Goal: Transaction & Acquisition: Obtain resource

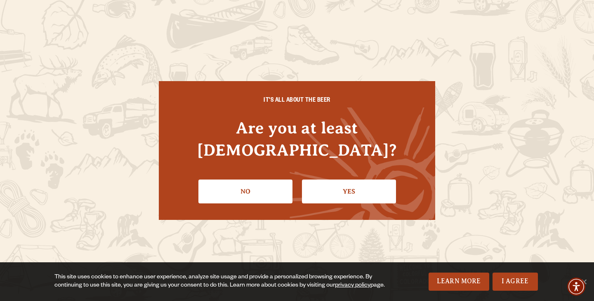
click at [349, 181] on link "Yes" at bounding box center [349, 192] width 94 height 24
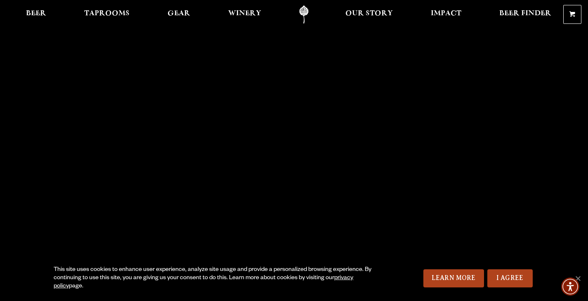
click at [38, 11] on span "Beer" at bounding box center [36, 13] width 20 height 7
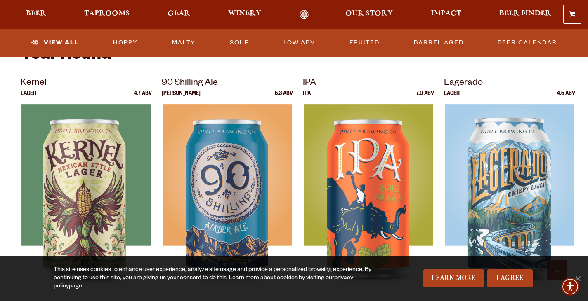
scroll to position [385, 0]
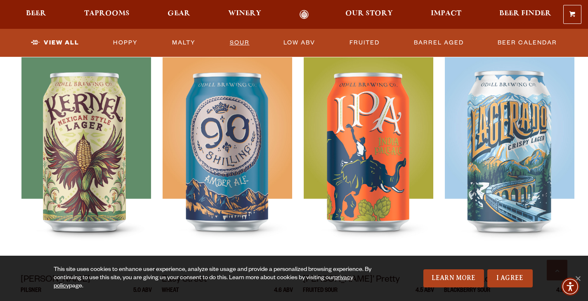
click at [235, 44] on link "Sour" at bounding box center [239, 42] width 26 height 19
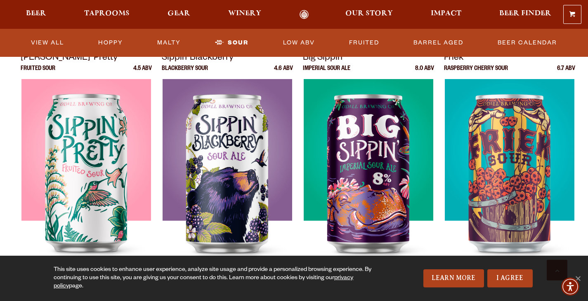
scroll to position [288, 0]
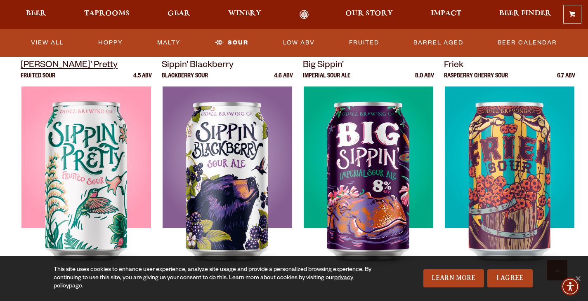
click at [66, 156] on img at bounding box center [86, 190] width 130 height 206
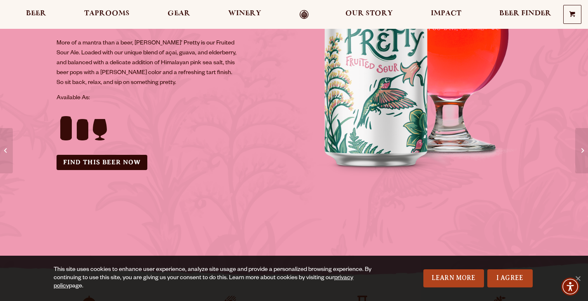
scroll to position [179, 0]
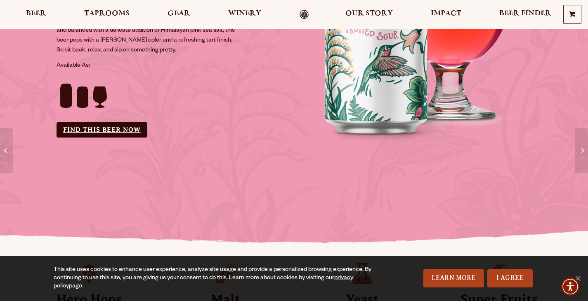
click at [108, 130] on link "Find this Beer Now" at bounding box center [102, 129] width 91 height 15
